Goal: Check status

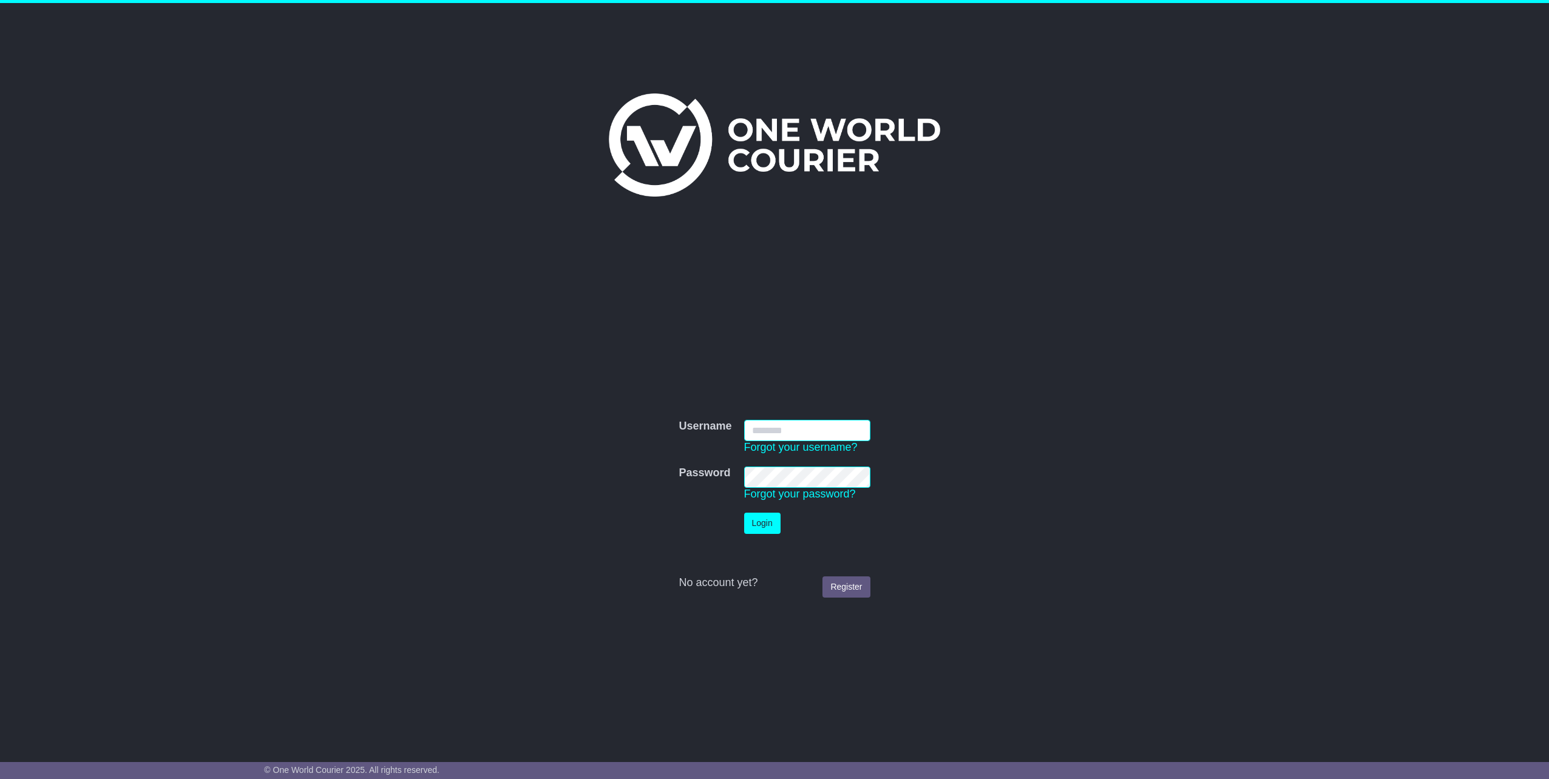
type input "**********"
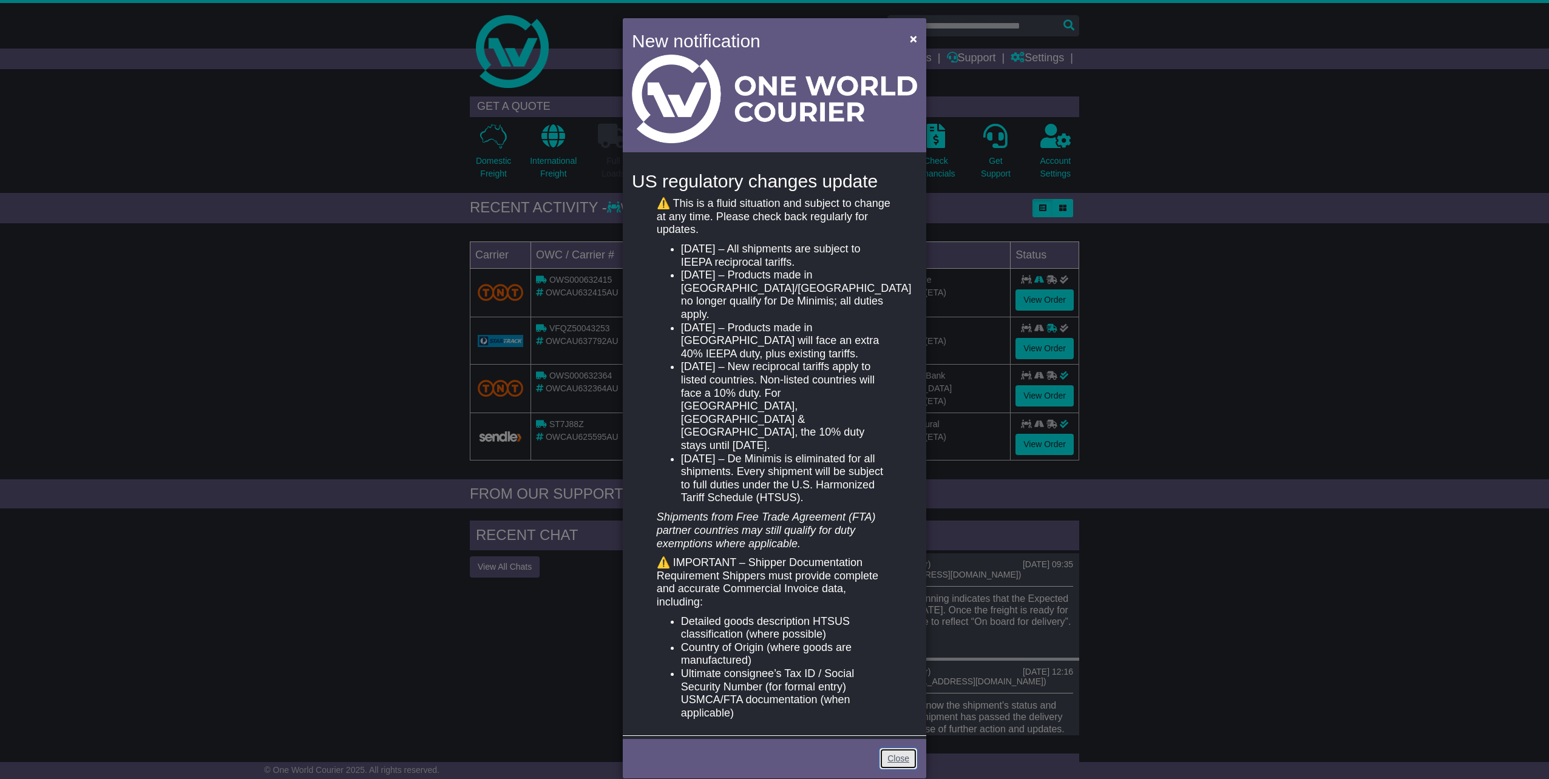
click at [893, 748] on link "Close" at bounding box center [898, 758] width 38 height 21
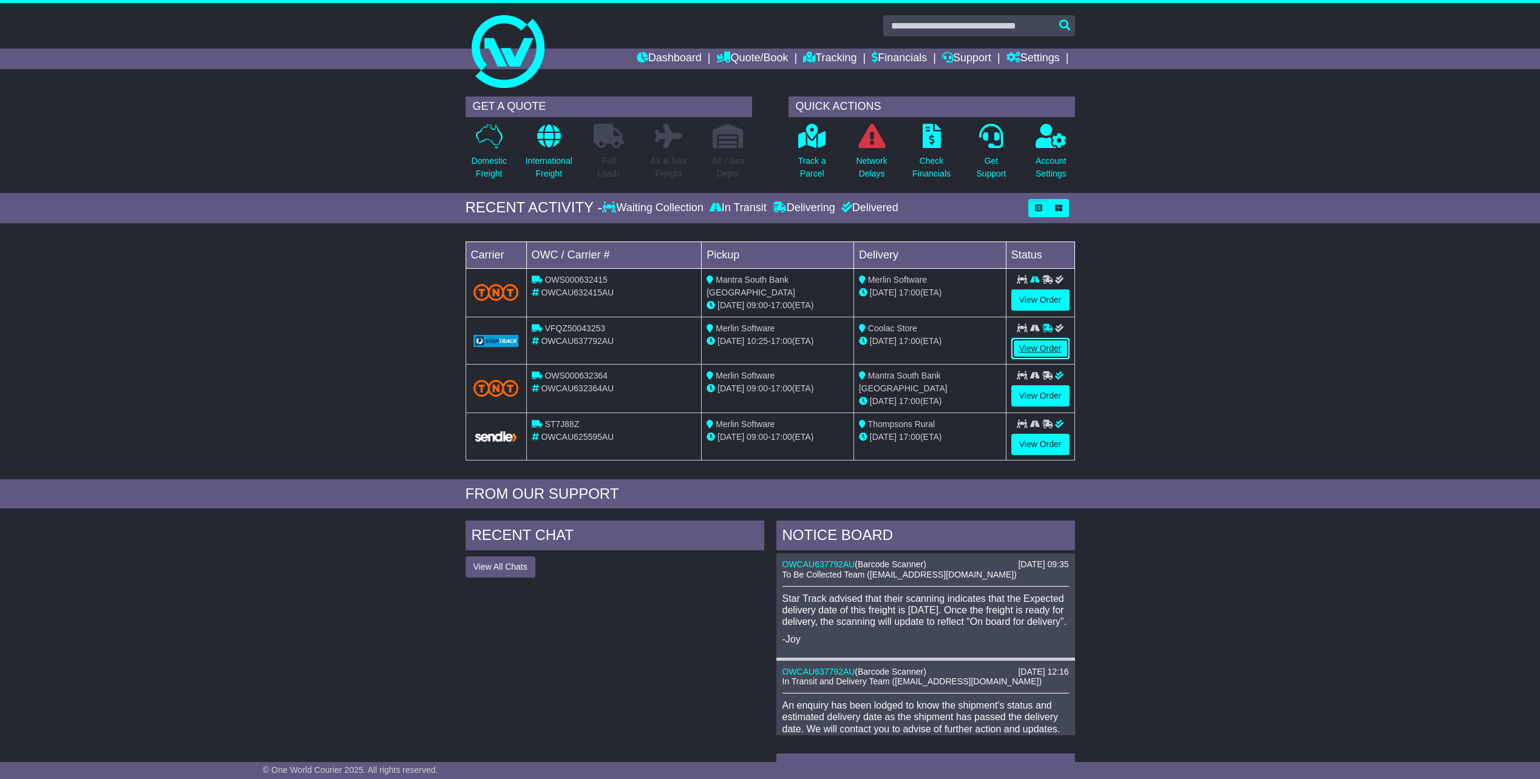
click at [1057, 345] on link "View Order" at bounding box center [1040, 348] width 58 height 21
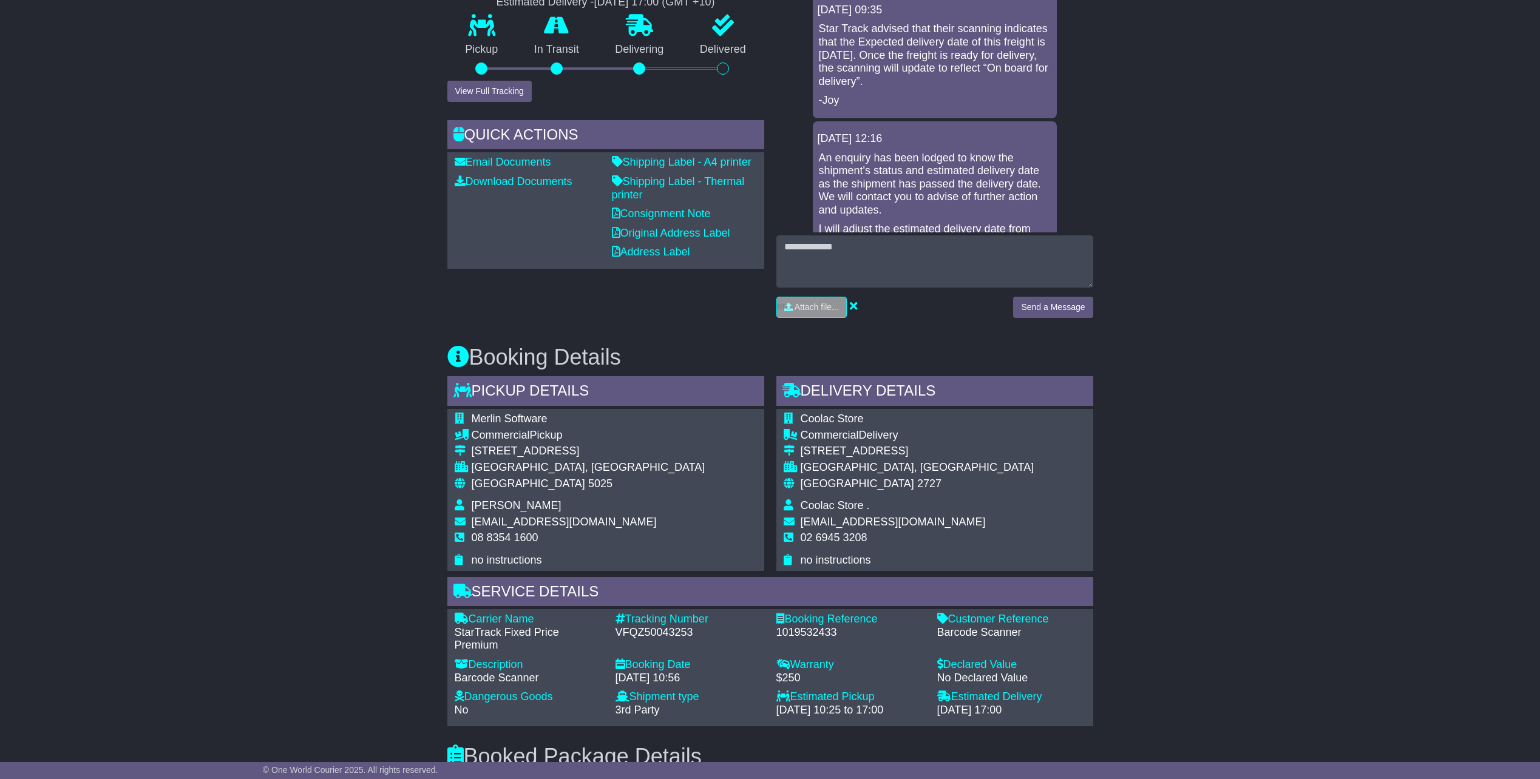
scroll to position [364, 0]
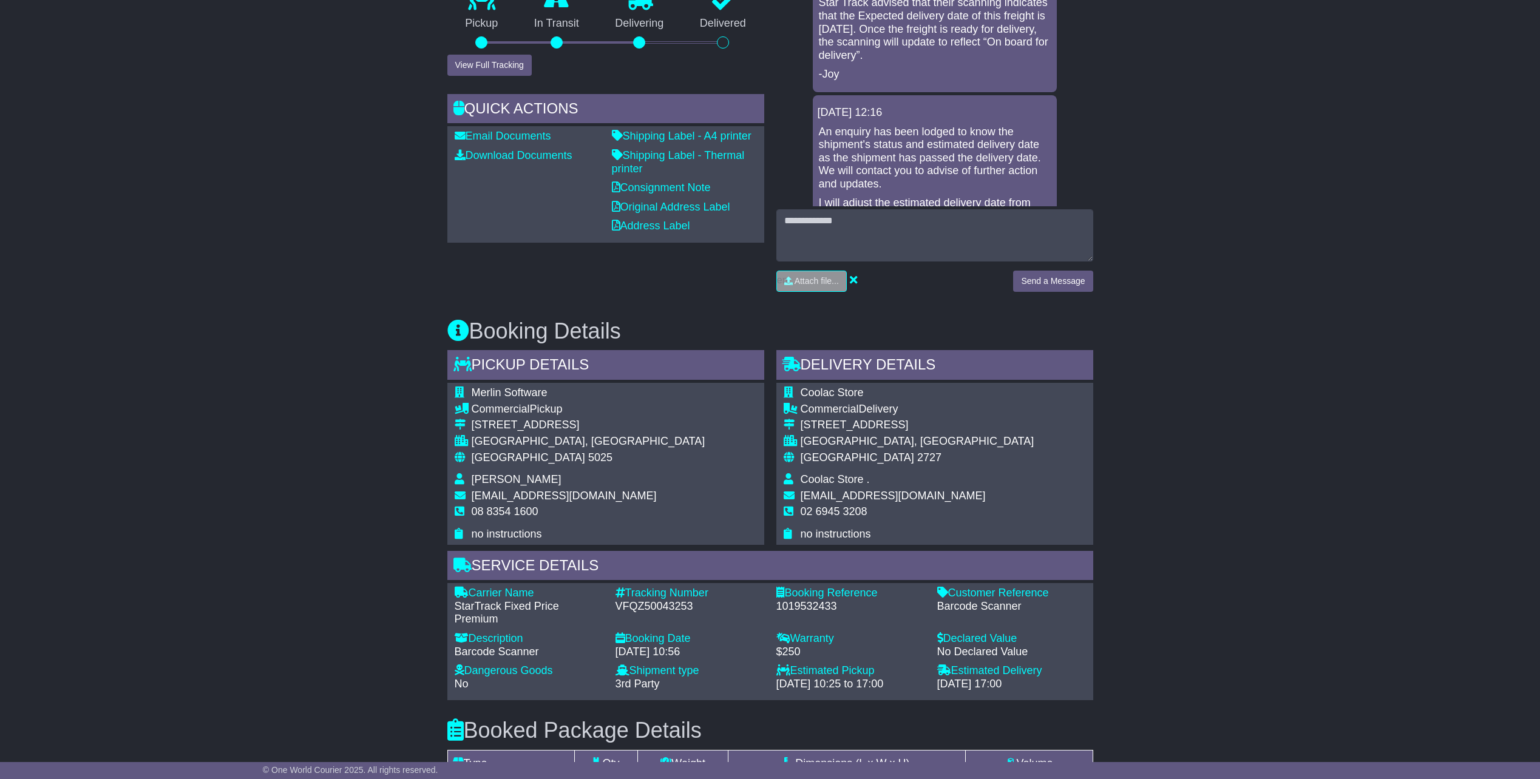
click at [649, 605] on div "VFQZ50043253" at bounding box center [689, 606] width 149 height 13
copy div "VFQZ50043253"
